Goal: Task Accomplishment & Management: Use online tool/utility

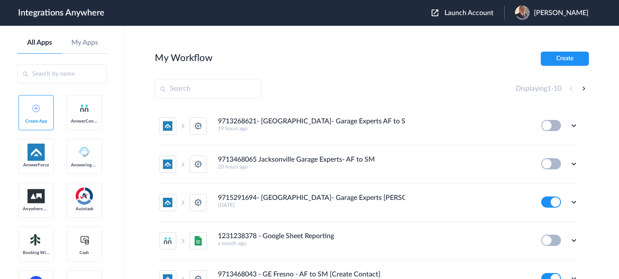
click at [467, 11] on span "Launch Account" at bounding box center [468, 12] width 49 height 7
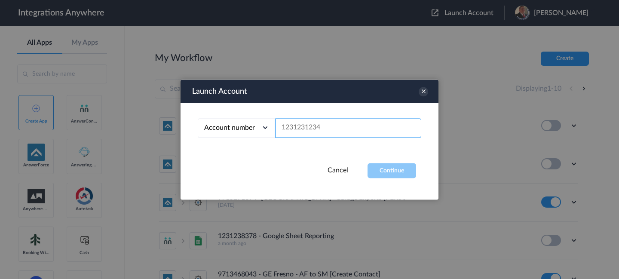
click at [327, 130] on input "text" at bounding box center [348, 127] width 146 height 19
paste input "9713268621"
type input "9713268621"
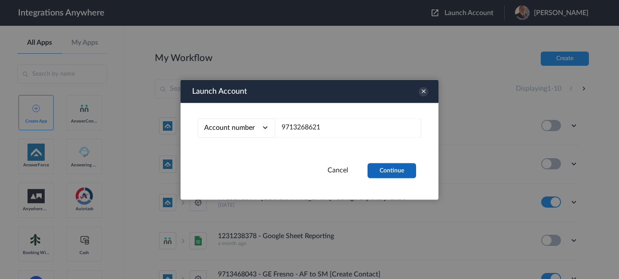
click at [390, 167] on button "Continue" at bounding box center [391, 170] width 49 height 15
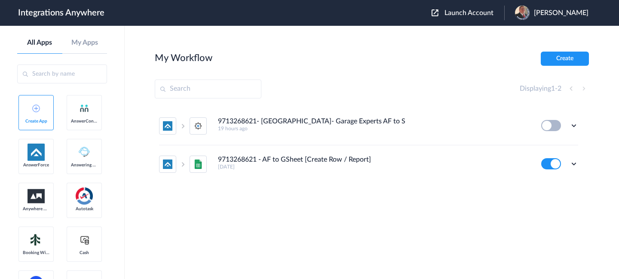
click at [553, 124] on button at bounding box center [551, 125] width 20 height 11
click at [548, 125] on button at bounding box center [551, 125] width 20 height 11
click at [580, 128] on ul "9713268621- West Houston- Garage Experts AF to SM 19 hours ago Edit Task histor…" at bounding box center [369, 145] width 428 height 76
click at [576, 127] on icon at bounding box center [573, 125] width 9 height 9
click at [556, 151] on li "Edit" at bounding box center [550, 146] width 56 height 16
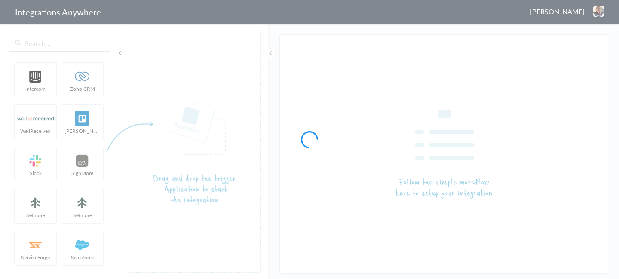
type input "9713268621- [GEOGRAPHIC_DATA]- Garage Experts AF to SM"
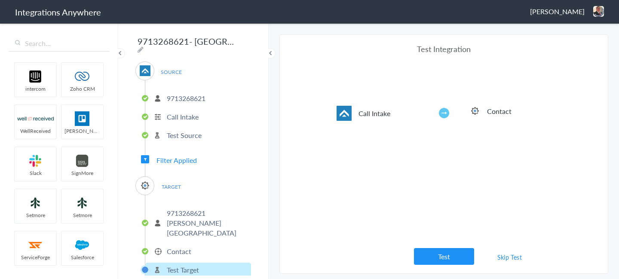
click at [175, 246] on p "Contact" at bounding box center [179, 251] width 24 height 10
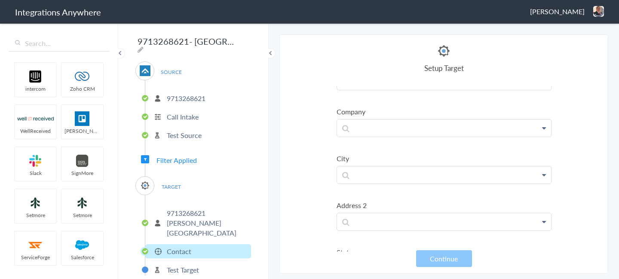
scroll to position [537, 0]
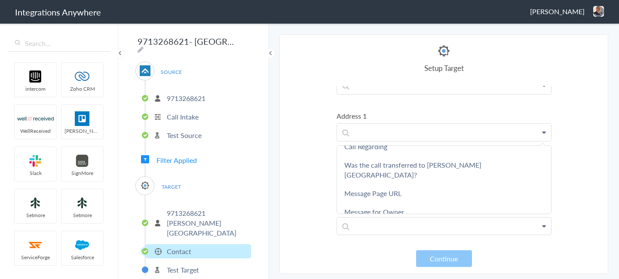
scroll to position [248, 0]
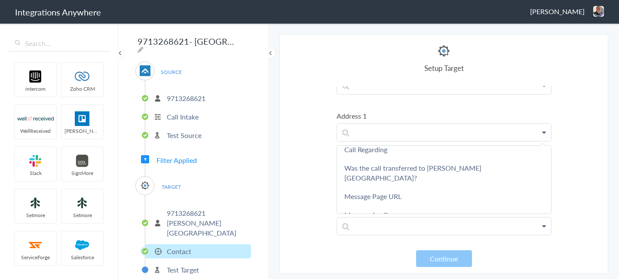
click at [595, 134] on section "Select Account 9712688174 Rename Delete (a month ago) 9713468043 Rename Delete …" at bounding box center [443, 153] width 329 height 239
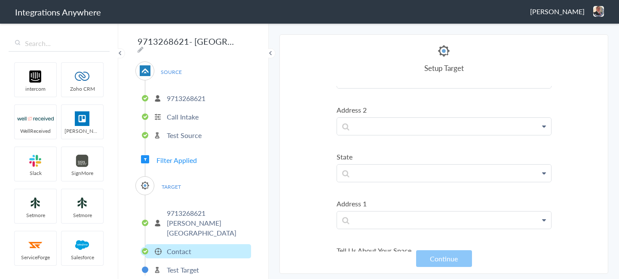
scroll to position [537, 0]
click at [197, 265] on p "Test Target" at bounding box center [183, 270] width 32 height 10
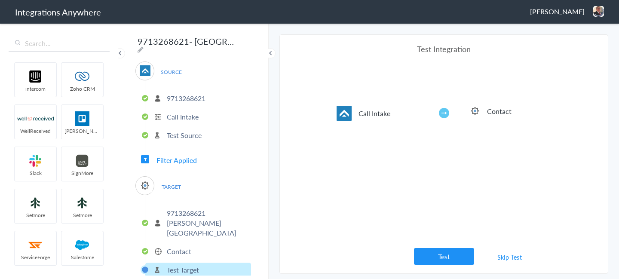
click at [500, 258] on link "Skip Test" at bounding box center [510, 256] width 46 height 15
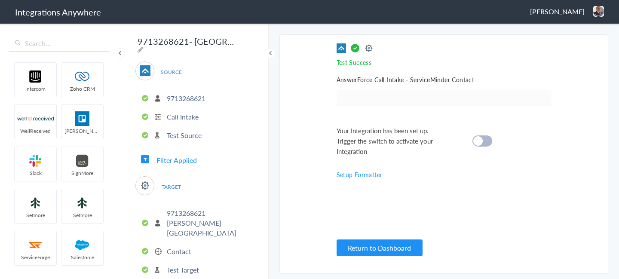
click at [479, 143] on cite at bounding box center [477, 140] width 9 height 9
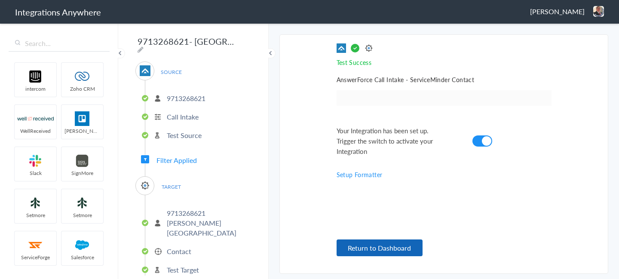
click at [379, 248] on button "Return to Dashboard" at bounding box center [379, 247] width 86 height 17
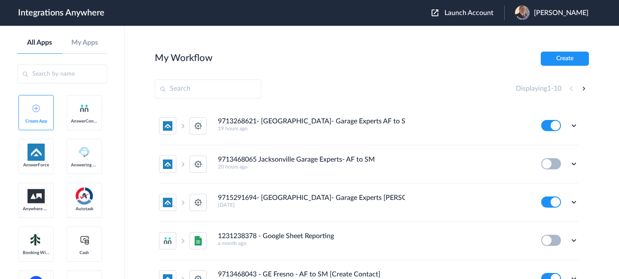
click at [481, 16] on span "Launch Account" at bounding box center [468, 12] width 49 height 7
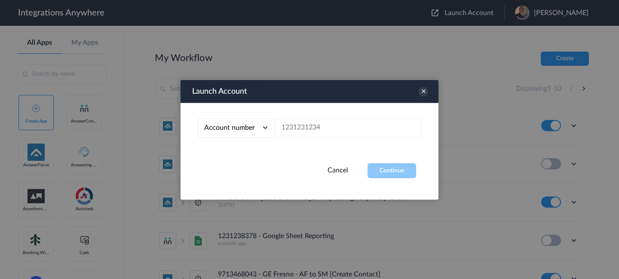
click at [336, 139] on div "Account number Account number Email address" at bounding box center [309, 133] width 258 height 60
click at [336, 135] on input "text" at bounding box center [348, 127] width 146 height 19
paste input "9713468065"
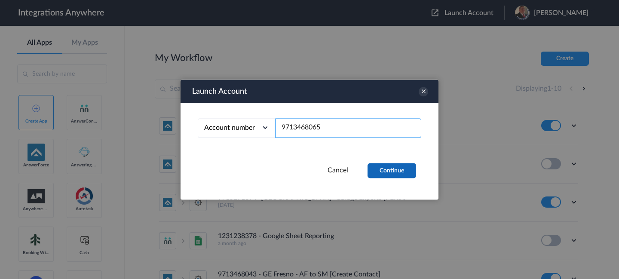
type input "9713468065"
click at [377, 164] on button "Continue" at bounding box center [391, 170] width 49 height 15
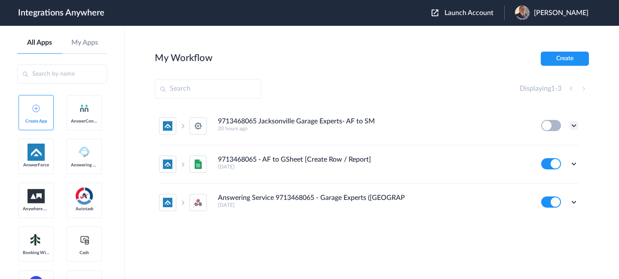
click at [574, 123] on icon at bounding box center [573, 125] width 9 height 9
click at [547, 145] on link "Edit" at bounding box center [539, 145] width 21 height 6
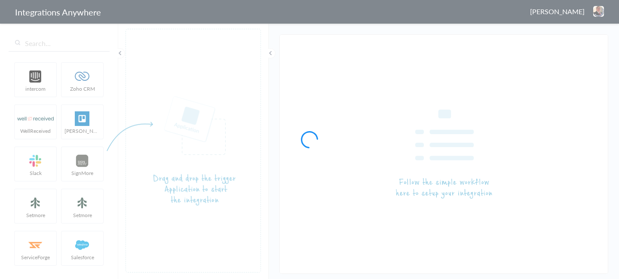
type input "9713468065 Jacksonville Garage Experts- AF to SM"
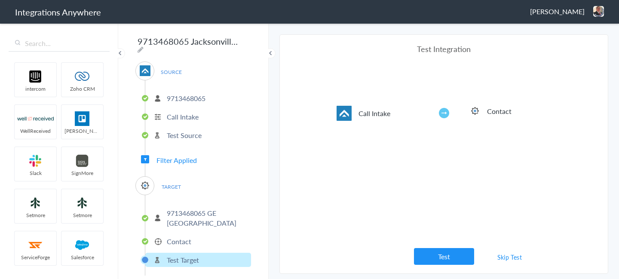
click at [510, 257] on link "Skip Test" at bounding box center [510, 256] width 46 height 15
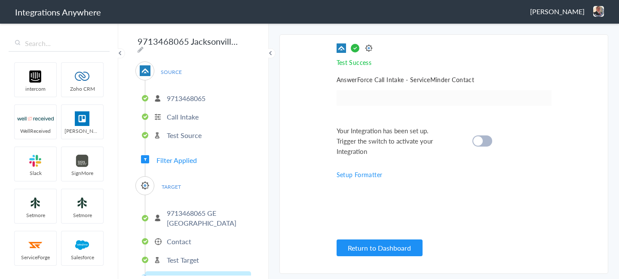
click at [479, 141] on cite at bounding box center [477, 140] width 9 height 9
click at [505, 221] on div "Test Success Invalid data for email AnswerForce Call Intake - ServiceMinder Con…" at bounding box center [443, 153] width 215 height 221
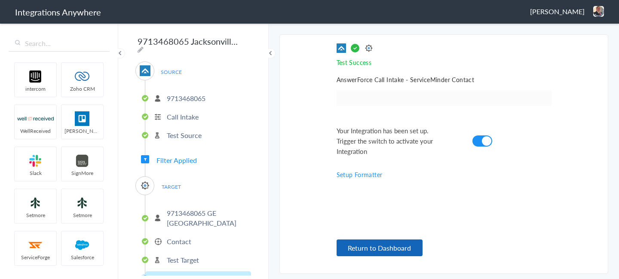
click at [388, 248] on button "Return to Dashboard" at bounding box center [379, 247] width 86 height 17
